Goal: Communication & Community: Answer question/provide support

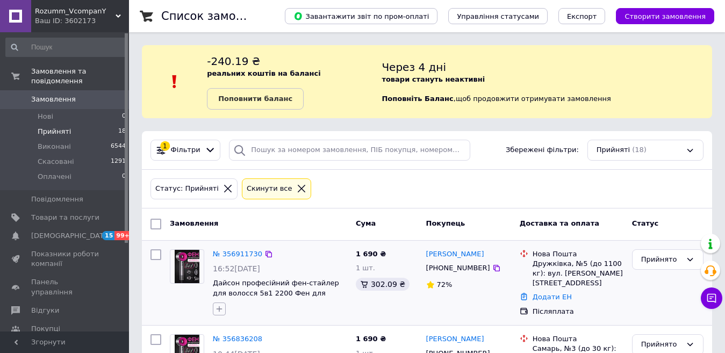
click at [220, 311] on icon "button" at bounding box center [219, 309] width 9 height 9
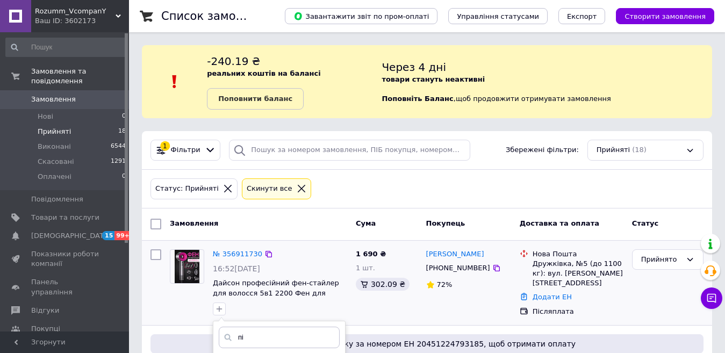
scroll to position [161, 0]
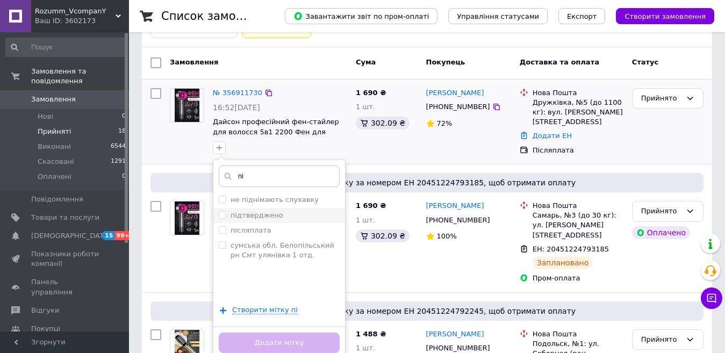
type input "пі"
click at [222, 212] on input "підтверджено" at bounding box center [222, 214] width 7 height 7
checkbox input "true"
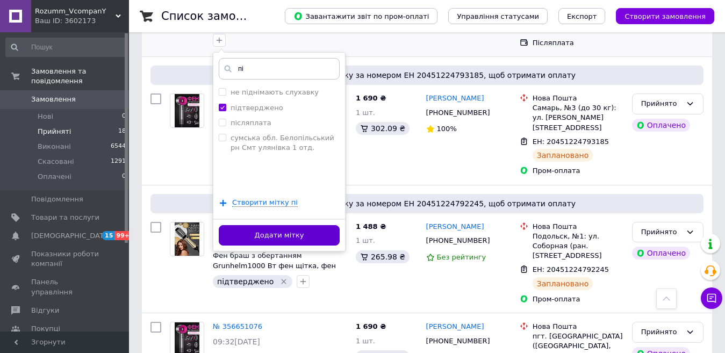
click at [273, 236] on button "Додати мітку" at bounding box center [279, 235] width 121 height 21
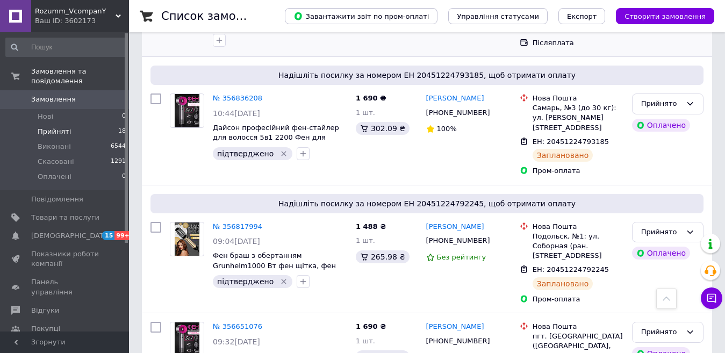
scroll to position [54, 0]
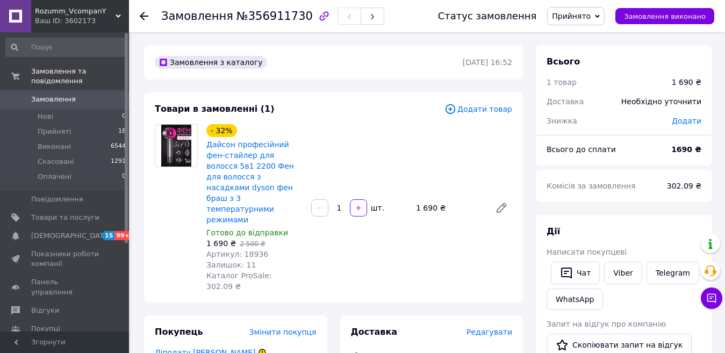
scroll to position [54, 0]
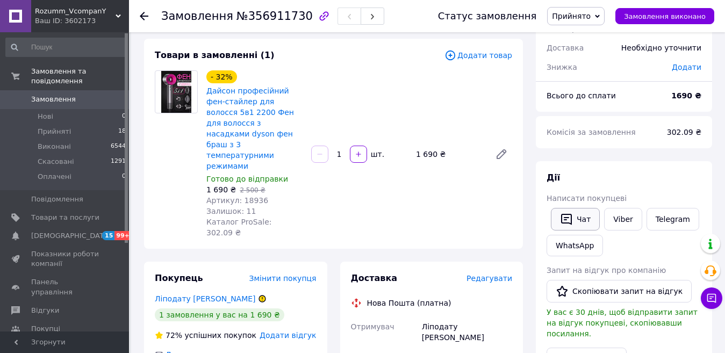
click at [578, 211] on button "Чат" at bounding box center [575, 219] width 49 height 23
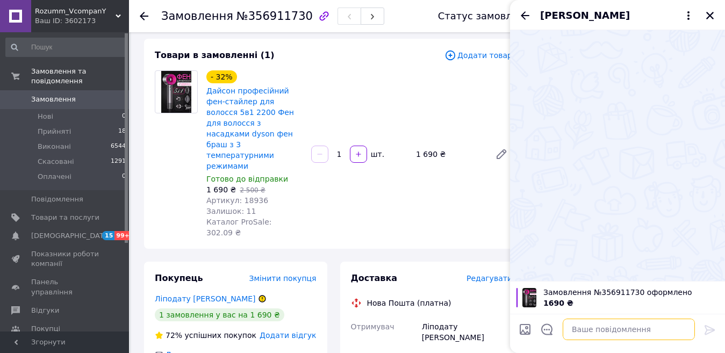
click at [592, 335] on textarea at bounding box center [628, 328] width 132 height 21
paste textarea "Доброго дня! Ваше замовлення сьогодні буде відправлено. Гарного дня!"
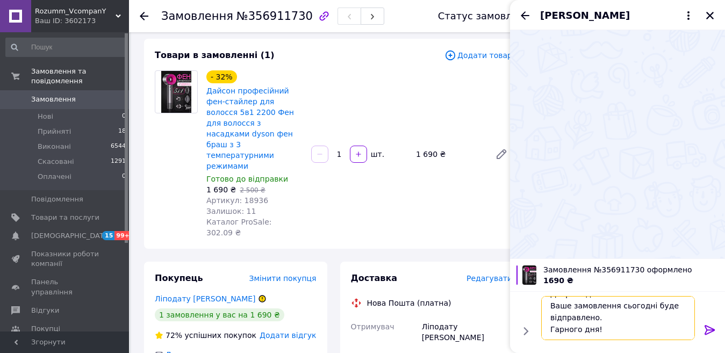
scroll to position [0, 0]
drag, startPoint x: 642, startPoint y: 329, endPoint x: 612, endPoint y: 327, distance: 30.2
click at [612, 327] on textarea "Доброго дня! Ваше замовлення сьогодні буде відправлено. Гарного дня!" at bounding box center [618, 318] width 154 height 44
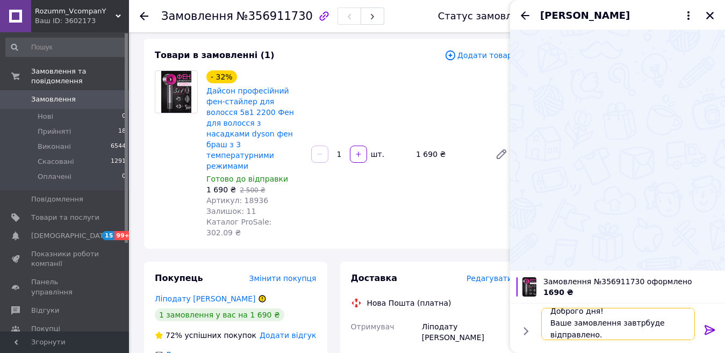
type textarea "Доброго дня! Ваше замовлення завтрабуде відправлено. Гарного дня!"
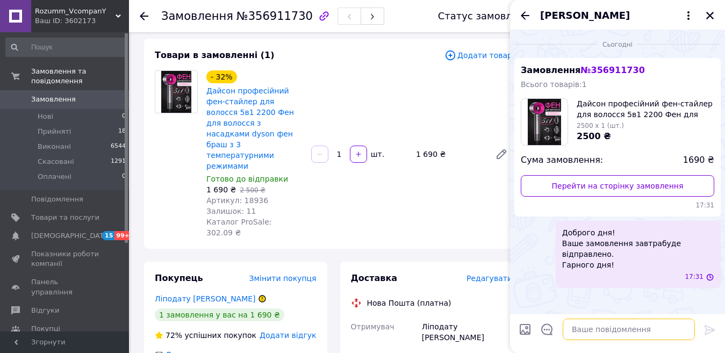
scroll to position [0, 0]
drag, startPoint x: 619, startPoint y: 232, endPoint x: 613, endPoint y: 256, distance: 24.8
click at [613, 256] on span "Доброго дня! Ваше замовлення завтрабуде відправлено. Гарного дня!" at bounding box center [638, 248] width 152 height 43
click at [630, 298] on button "Редагувати" at bounding box center [655, 304] width 129 height 21
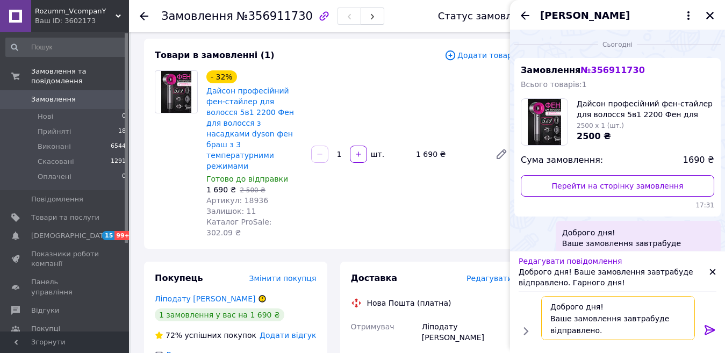
click at [634, 319] on textarea "Доброго дня! Ваше замовлення завтрабуде відправлено. Гарного дня!" at bounding box center [618, 318] width 154 height 44
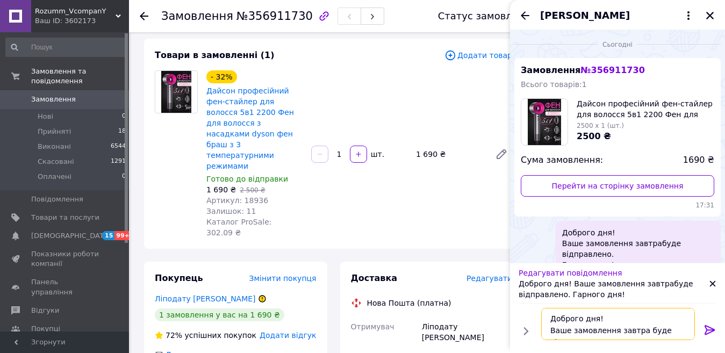
type textarea "Доброго дня! Ваше замовлення завтра буде відправлено. Гарного дня!"
click at [706, 332] on icon at bounding box center [709, 329] width 13 height 13
